Goal: Find specific page/section: Find specific page/section

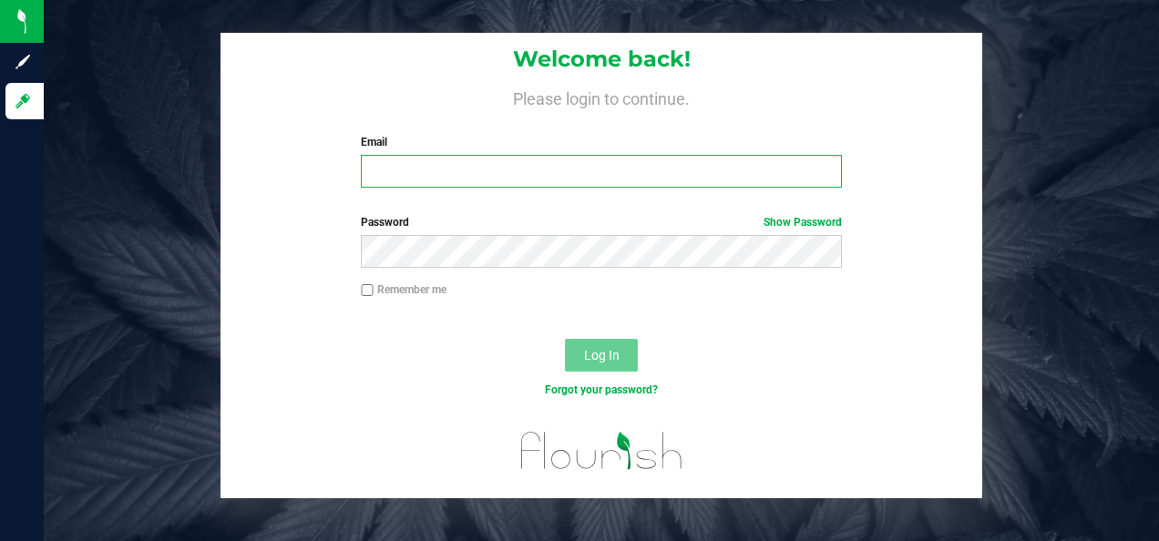
type input "[EMAIL_ADDRESS][DOMAIN_NAME]"
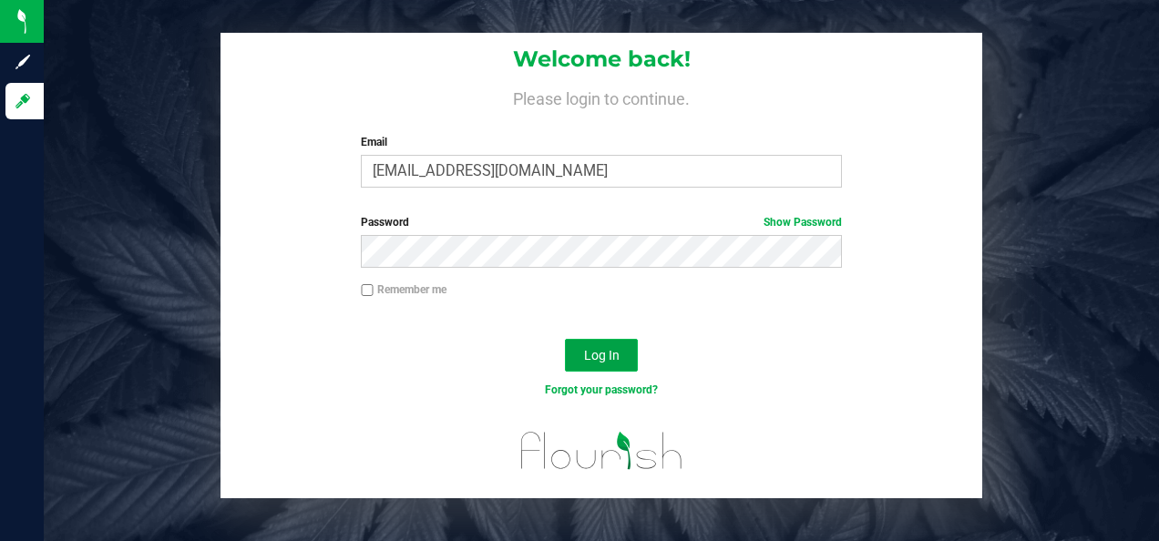
click at [621, 353] on button "Log In" at bounding box center [601, 355] width 73 height 33
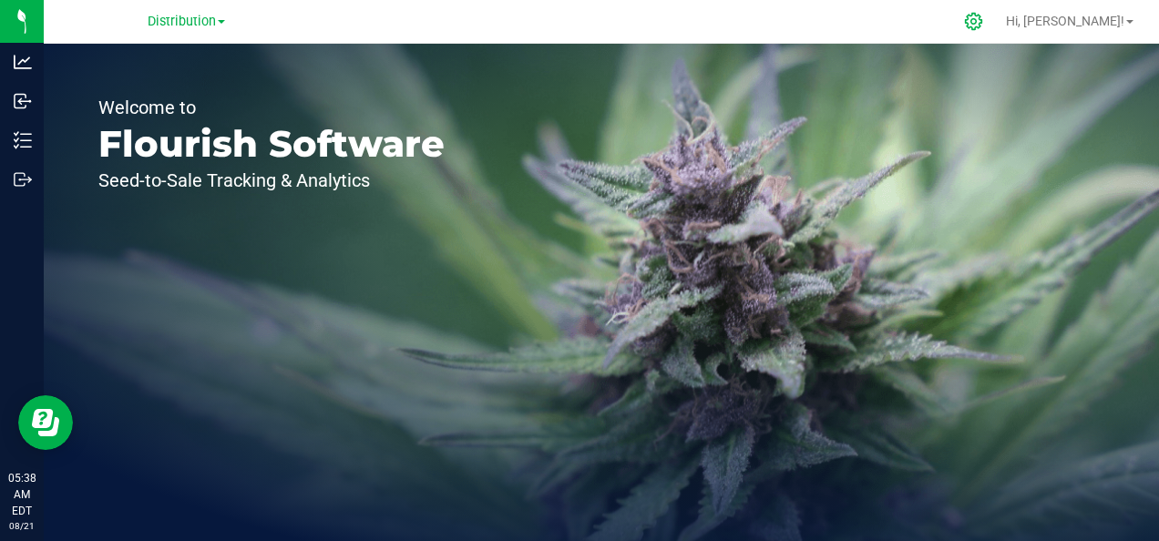
click at [982, 19] on icon at bounding box center [973, 21] width 17 height 17
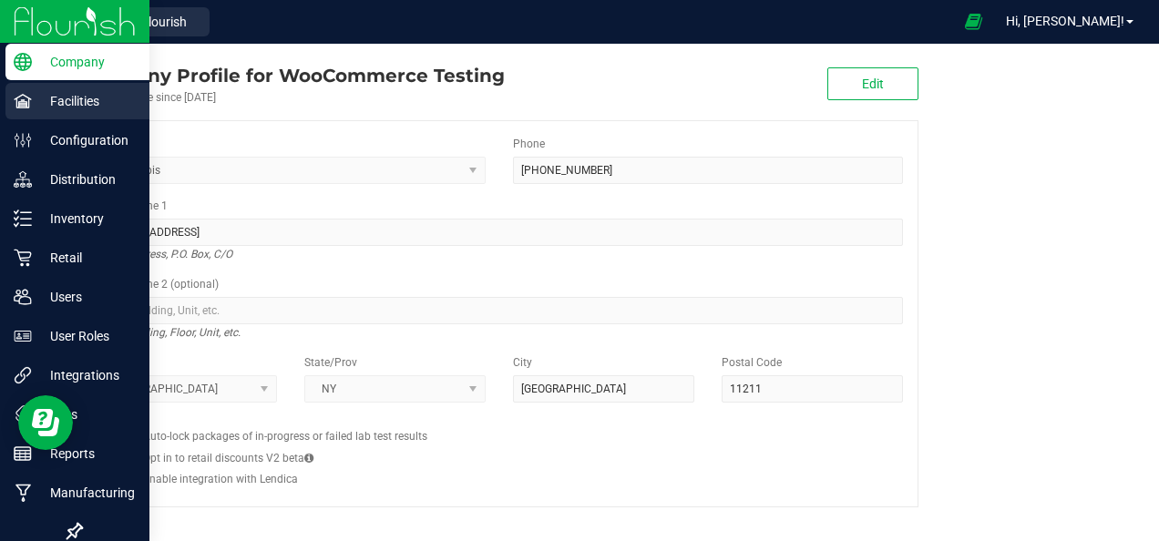
click at [35, 103] on p "Facilities" at bounding box center [86, 101] width 109 height 22
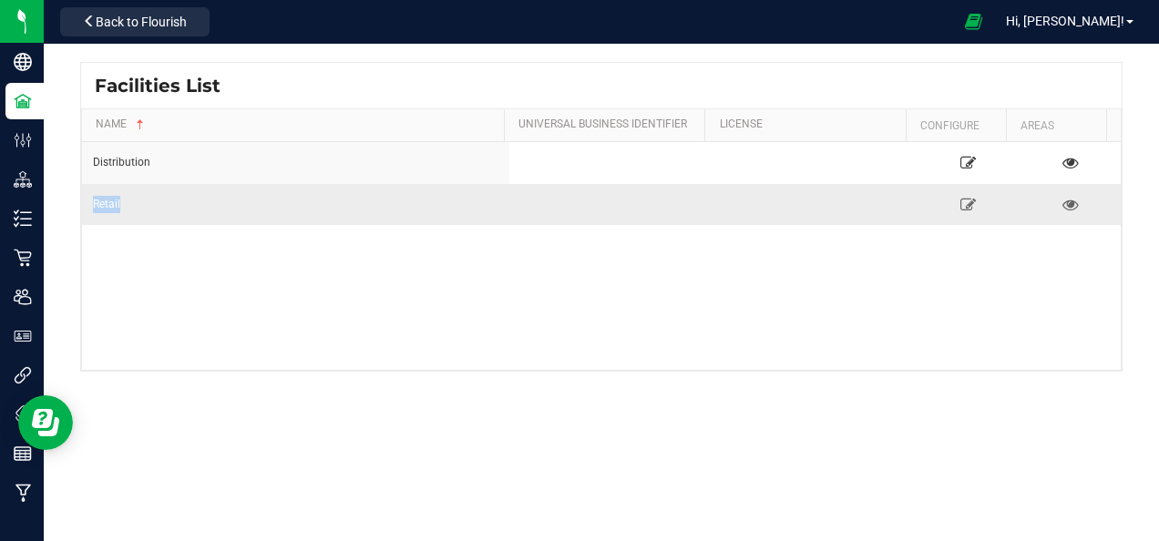
drag, startPoint x: 148, startPoint y: 207, endPoint x: 93, endPoint y: 195, distance: 56.8
click at [93, 196] on div "Retail" at bounding box center [295, 204] width 405 height 17
drag, startPoint x: 93, startPoint y: 195, endPoint x: 197, endPoint y: 254, distance: 119.5
click at [197, 254] on div "Distribution Retail" at bounding box center [601, 256] width 1038 height 228
click at [1129, 18] on link "Hi, [PERSON_NAME]!" at bounding box center [1069, 21] width 142 height 19
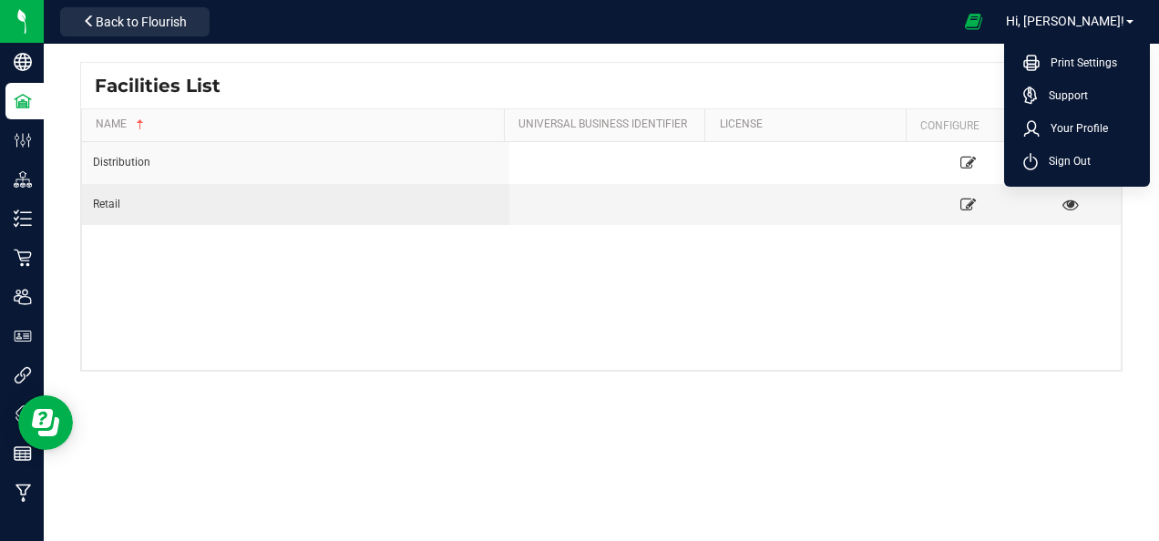
click at [824, 362] on div "Distribution Retail" at bounding box center [601, 256] width 1038 height 228
